Goal: Task Accomplishment & Management: Complete application form

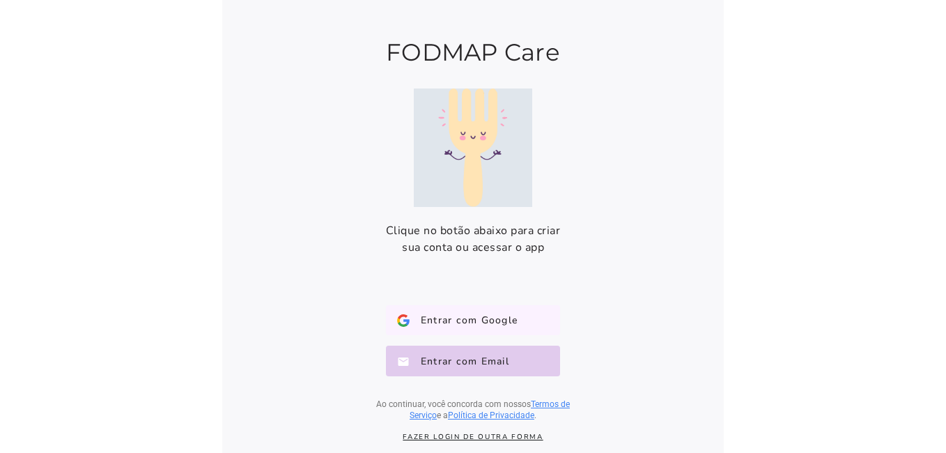
click at [495, 320] on span "Entrar com Google" at bounding box center [464, 320] width 108 height 14
